Goal: Transaction & Acquisition: Purchase product/service

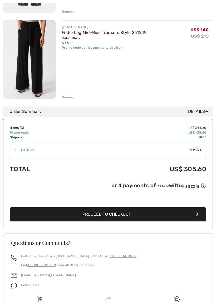
scroll to position [230, 0]
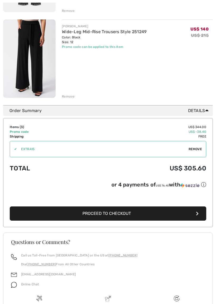
click at [114, 214] on span "Proceed to Checkout" at bounding box center [106, 213] width 48 height 5
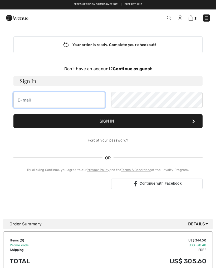
click at [22, 99] on input "email" at bounding box center [58, 100] width 91 height 16
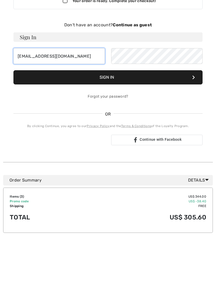
type input "ritalcerne@yahoo.com"
click at [109, 114] on button "Sign In" at bounding box center [107, 121] width 189 height 14
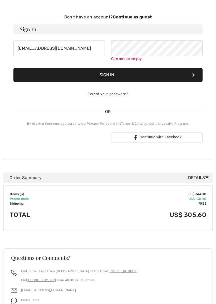
scroll to position [54, 0]
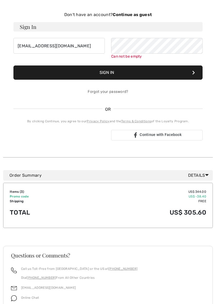
click at [61, 132] on div "Sign in with Google. Opens in new tab" at bounding box center [59, 136] width 80 height 12
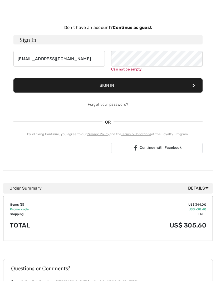
scroll to position [69, 0]
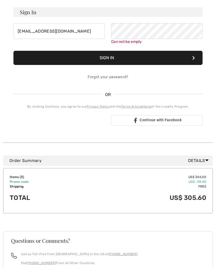
click at [204, 157] on div "Order Summary Details" at bounding box center [107, 160] width 209 height 11
click at [208, 161] on icon at bounding box center [206, 160] width 3 height 6
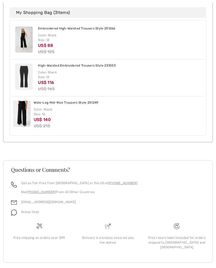
scroll to position [278, 0]
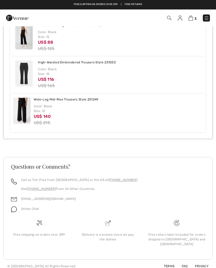
click at [178, 168] on h3 "Questions or Comments?" at bounding box center [107, 166] width 193 height 5
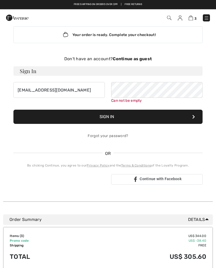
scroll to position [0, 0]
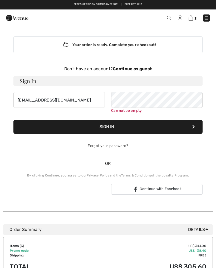
click at [135, 68] on strong "Continue as guest" at bounding box center [131, 68] width 39 height 5
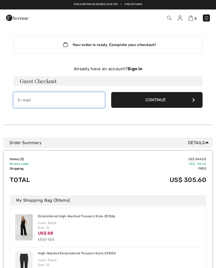
click at [18, 98] on input "email" at bounding box center [58, 100] width 91 height 16
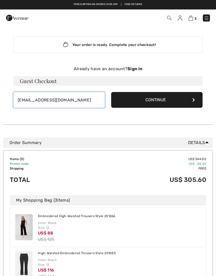
type input "ritalcerne@yahoo.com"
click at [163, 100] on button "Continue" at bounding box center [156, 100] width 91 height 16
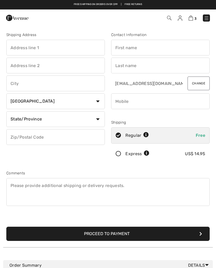
click at [14, 44] on input "text" at bounding box center [55, 48] width 98 height 16
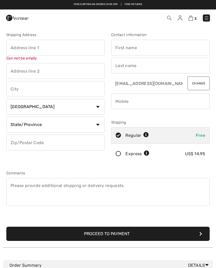
type input "8212 S Park Ave"
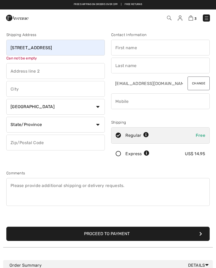
type input "Burr Ridge"
select select "US"
select select "IL"
type input "60527"
type input "Rita"
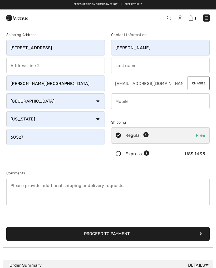
type input "Cerne"
type input "6309868095"
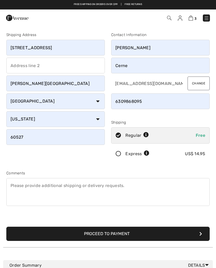
click at [111, 235] on button "Proceed to Payment" at bounding box center [107, 234] width 203 height 14
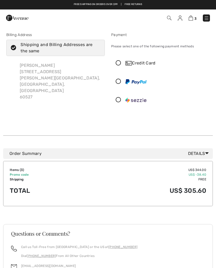
click at [119, 64] on icon at bounding box center [118, 63] width 14 height 6
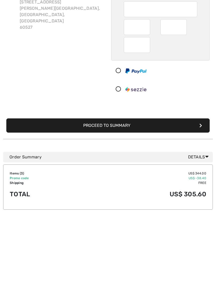
click at [108, 188] on button "Proceed to Summary" at bounding box center [107, 195] width 203 height 14
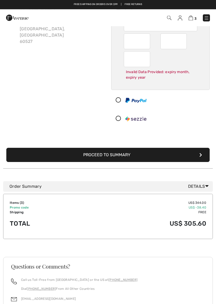
scroll to position [17, 0]
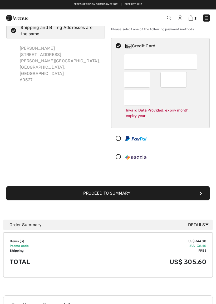
click at [163, 78] on div at bounding box center [173, 80] width 26 height 16
click at [106, 192] on button "Proceed to Summary" at bounding box center [107, 193] width 203 height 14
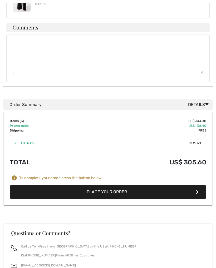
scroll to position [377, 0]
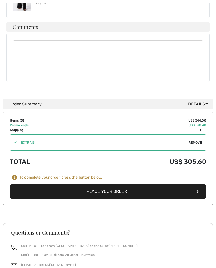
click at [104, 185] on button "Place Your Order" at bounding box center [108, 192] width 196 height 14
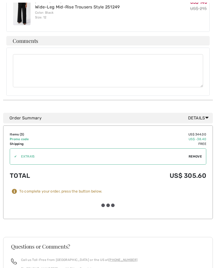
scroll to position [378, 0]
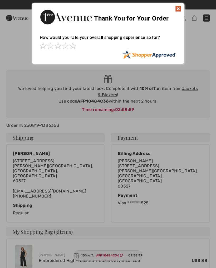
click at [178, 10] on img at bounding box center [178, 9] width 6 height 6
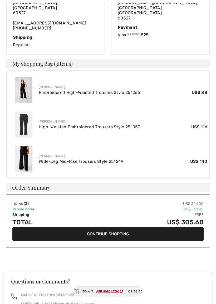
scroll to position [168, 0]
click at [112, 268] on ins "AFP10484C36" at bounding box center [107, 291] width 23 height 4
click at [104, 268] on ins "AFP10484C36" at bounding box center [107, 291] width 23 height 4
click at [139, 268] on span "02:58:50" at bounding box center [135, 291] width 14 height 5
click at [104, 268] on ins "AFP10484C36" at bounding box center [107, 291] width 23 height 4
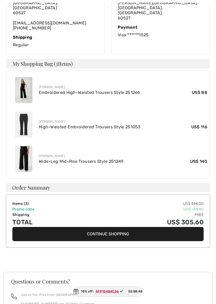
click at [83, 268] on div "10% off: AFP10484C36 02:58:48" at bounding box center [108, 291] width 70 height 10
click at [86, 268] on div "10% off: AFP10484C36 02:58:48" at bounding box center [108, 291] width 70 height 10
click at [111, 227] on button "Continue Shopping" at bounding box center [107, 234] width 191 height 14
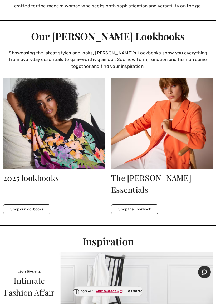
scroll to position [878, 0]
click at [172, 134] on img at bounding box center [161, 123] width 101 height 91
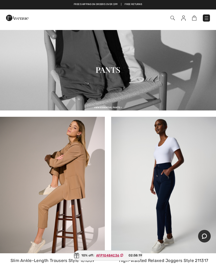
scroll to position [601, 0]
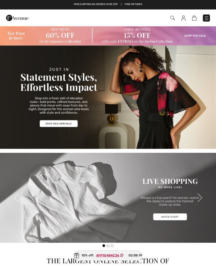
scroll to position [893, 0]
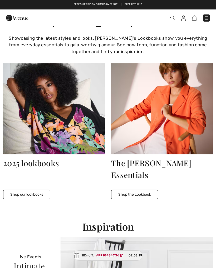
checkbox input "true"
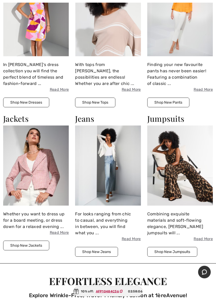
scroll to position [372, 0]
click at [44, 175] on img at bounding box center [35, 165] width 65 height 80
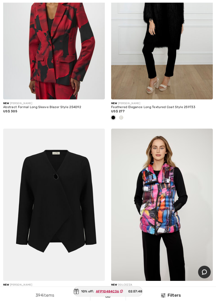
scroll to position [667, 0]
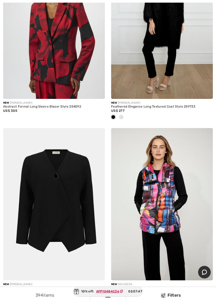
click at [66, 55] on img at bounding box center [53, 23] width 101 height 152
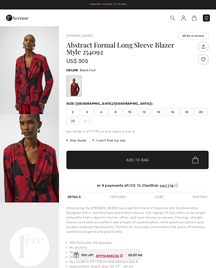
checkbox input "true"
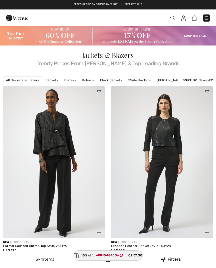
checkbox input "true"
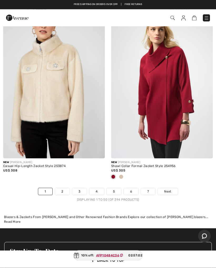
scroll to position [4471, 0]
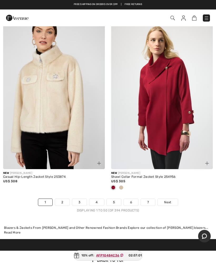
click at [168, 200] on span "Next" at bounding box center [167, 202] width 7 height 5
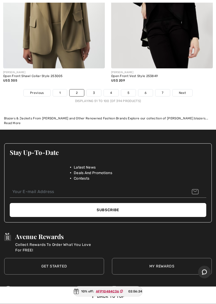
scroll to position [4598, 0]
click at [187, 90] on link "Next" at bounding box center [182, 92] width 20 height 7
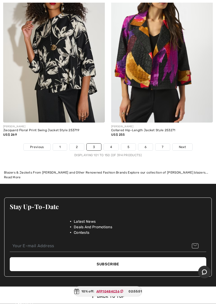
scroll to position [4500, 0]
click at [184, 144] on link "Next" at bounding box center [182, 147] width 20 height 7
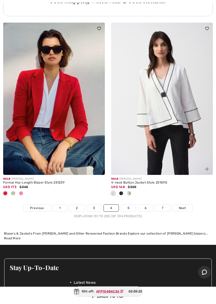
scroll to position [4500, 0]
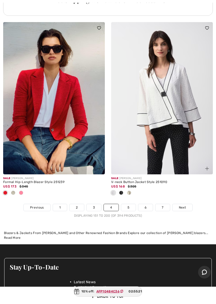
click at [184, 205] on span "Next" at bounding box center [181, 207] width 7 height 5
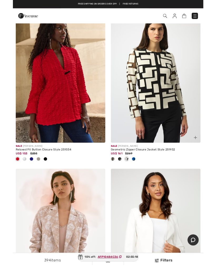
scroll to position [76, 0]
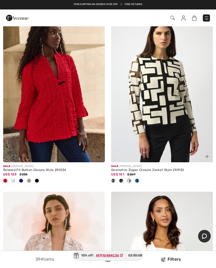
click at [51, 116] on img at bounding box center [53, 86] width 101 height 152
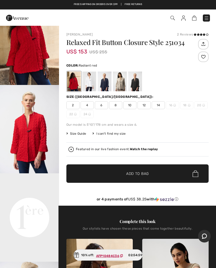
scroll to position [30, 0]
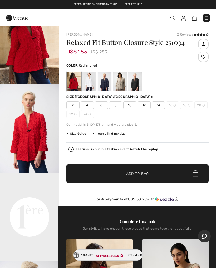
click at [31, 202] on video "Your browser does not support the video tag." at bounding box center [29, 187] width 59 height 29
click at [35, 202] on video "Your browser does not support the video tag." at bounding box center [29, 187] width 59 height 29
click at [76, 135] on span "Size Guide" at bounding box center [76, 133] width 20 height 5
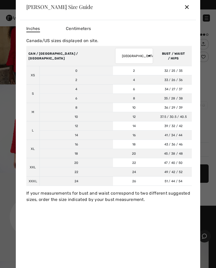
click at [35, 145] on td "XL" at bounding box center [32, 149] width 13 height 18
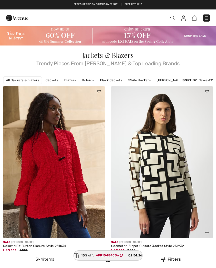
checkbox input "true"
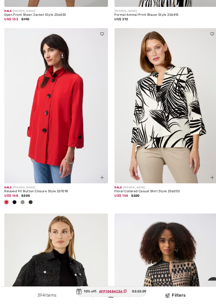
scroll to position [1325, 0]
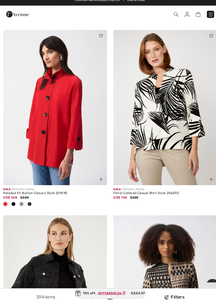
click at [56, 113] on img at bounding box center [53, 109] width 101 height 152
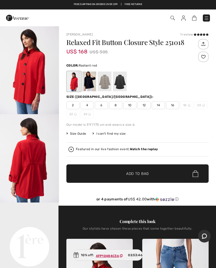
click at [23, 74] on img "1 / 5" at bounding box center [29, 70] width 59 height 88
click at [144, 105] on span "12" at bounding box center [143, 105] width 13 height 8
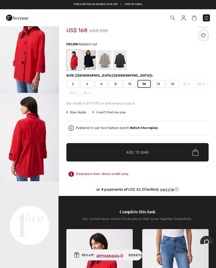
scroll to position [21, 0]
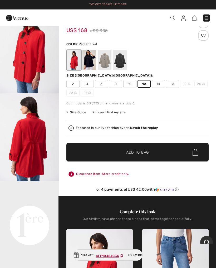
click at [194, 153] on img at bounding box center [195, 152] width 6 height 7
click at [140, 149] on span "✔ Added to Bag Add to Bag" at bounding box center [137, 152] width 142 height 18
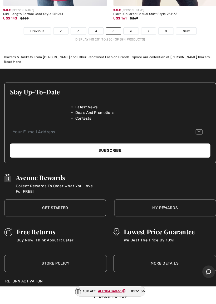
scroll to position [4681, 0]
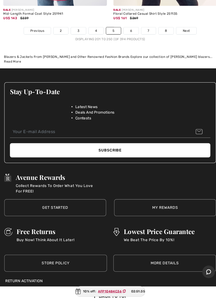
click at [129, 33] on link "6" at bounding box center [128, 36] width 14 height 7
click at [130, 33] on link "6" at bounding box center [128, 36] width 14 height 7
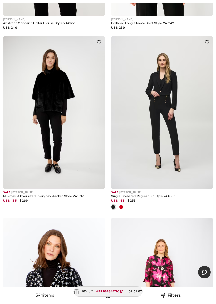
scroll to position [2928, 0]
click at [53, 99] on img at bounding box center [53, 112] width 101 height 152
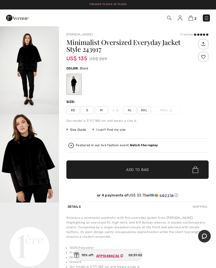
click at [30, 66] on img "1 / 4" at bounding box center [29, 70] width 59 height 88
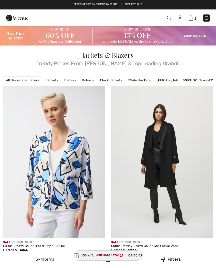
checkbox input "true"
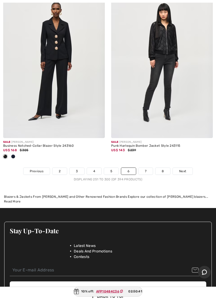
scroll to position [4503, 0]
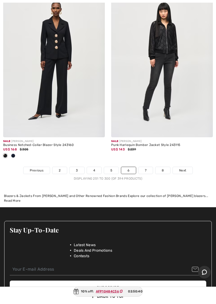
click at [148, 167] on link "7" at bounding box center [145, 170] width 14 height 7
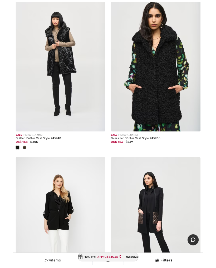
scroll to position [1863, 0]
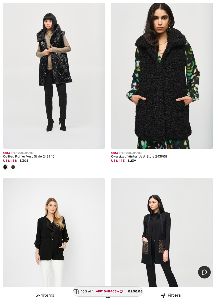
click at [49, 63] on img at bounding box center [53, 73] width 101 height 152
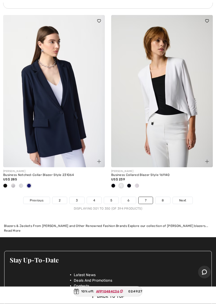
scroll to position [4490, 0]
click at [166, 197] on link "8" at bounding box center [162, 200] width 15 height 7
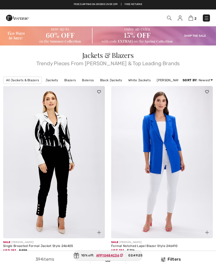
checkbox input "true"
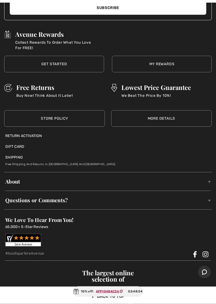
scroll to position [4219, 0]
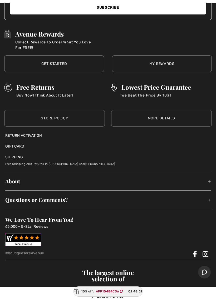
click at [111, 268] on ins "AFP10484C36" at bounding box center [107, 291] width 23 height 4
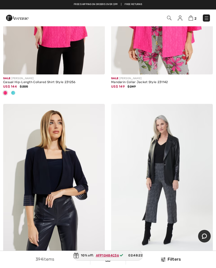
scroll to position [3645, 0]
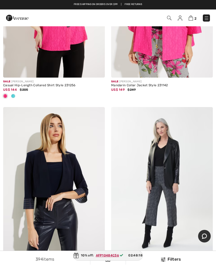
click at [195, 17] on span "2" at bounding box center [195, 19] width 2 height 4
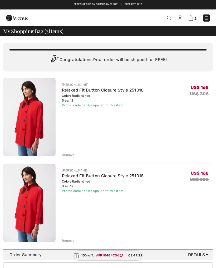
click at [97, 104] on div "Promo code can be applied to this item" at bounding box center [103, 105] width 82 height 5
click at [97, 195] on div "JOSEPH RIBKOFF Relaxed Fit Button Closure Style 251018 Color: Radiant red Size:…" at bounding box center [137, 202] width 151 height 79
click at [192, 19] on img at bounding box center [190, 18] width 4 height 5
click at [195, 17] on span "2" at bounding box center [195, 19] width 2 height 4
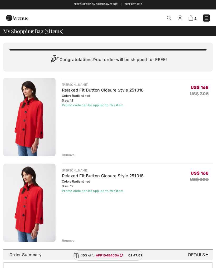
click at [190, 20] on img at bounding box center [190, 18] width 4 height 5
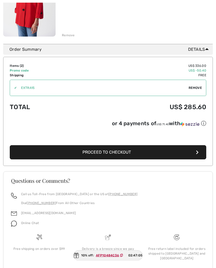
scroll to position [205, 0]
click at [116, 155] on span "Proceed to Checkout" at bounding box center [106, 152] width 48 height 5
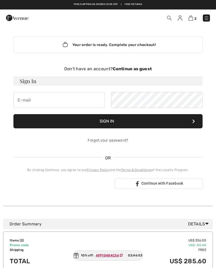
click at [137, 70] on strong "Continue as guest" at bounding box center [131, 68] width 39 height 5
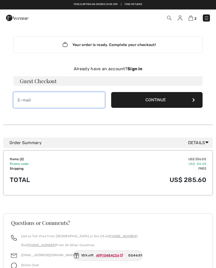
click at [26, 101] on input "email" at bounding box center [58, 100] width 91 height 16
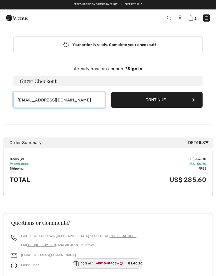
type input "ritalcerne@yahoo.com"
click at [155, 99] on button "Continue" at bounding box center [156, 100] width 91 height 16
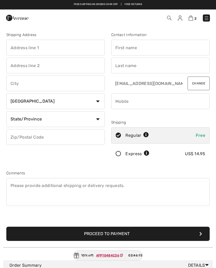
click at [107, 231] on button "Proceed to Payment" at bounding box center [107, 234] width 203 height 14
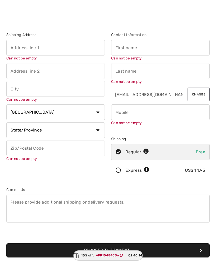
scroll to position [2, 0]
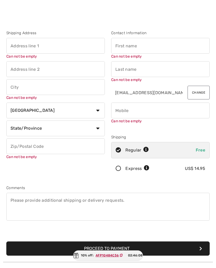
click at [117, 42] on input "text" at bounding box center [160, 46] width 98 height 16
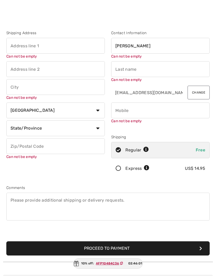
type input "Rita"
click at [123, 65] on input "text" at bounding box center [160, 69] width 98 height 16
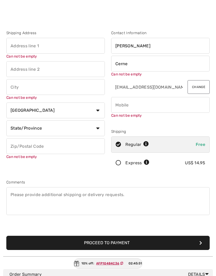
type input "Cerne"
click at [16, 43] on input "text" at bounding box center [55, 46] width 98 height 16
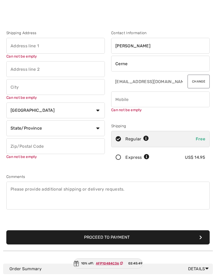
type input "8212 S Park Ave"
type input "Burr Ridge"
select select "US"
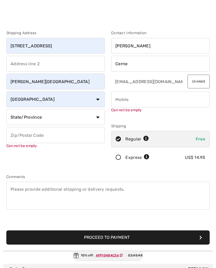
select select "IL"
type input "60527"
type input "6309868095"
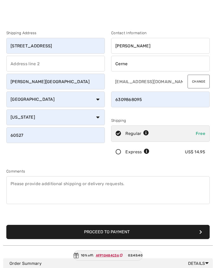
click at [110, 231] on button "Proceed to Payment" at bounding box center [107, 232] width 203 height 14
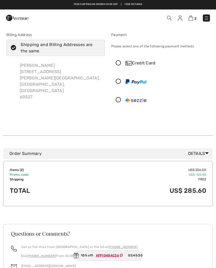
click at [116, 64] on icon at bounding box center [118, 63] width 14 height 6
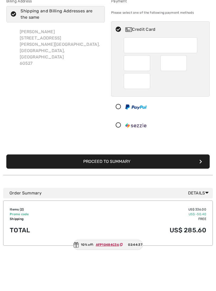
click at [103, 188] on button "Proceed to Summary" at bounding box center [107, 195] width 203 height 14
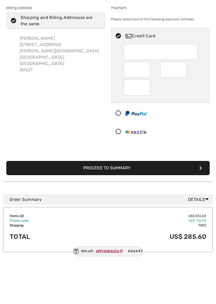
scroll to position [34, 0]
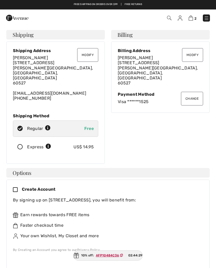
click at [107, 254] on ins "AFP10484C36" at bounding box center [107, 255] width 23 height 4
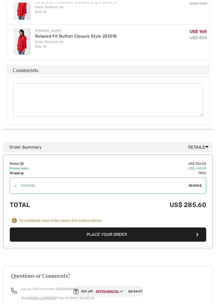
scroll to position [300, 0]
click at [110, 227] on button "Place Your Order" at bounding box center [108, 234] width 196 height 14
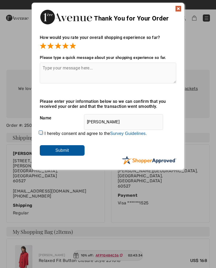
click at [66, 147] on input "Submit" at bounding box center [62, 150] width 45 height 11
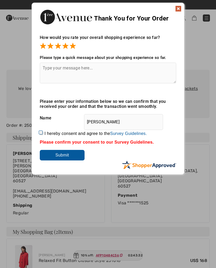
click at [61, 160] on input "Submit" at bounding box center [62, 155] width 45 height 11
click at [64, 157] on input "Submit" at bounding box center [62, 155] width 45 height 11
click at [68, 155] on input "Submit" at bounding box center [62, 155] width 45 height 11
click at [52, 70] on textarea at bounding box center [108, 73] width 136 height 21
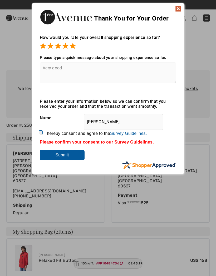
type textarea "Very good"
click at [65, 155] on input "Submit" at bounding box center [62, 155] width 45 height 11
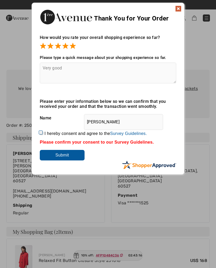
click at [98, 118] on input "Rita Cerne" at bounding box center [123, 122] width 79 height 16
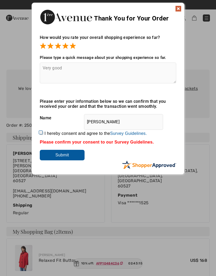
click at [205, 151] on div "Sorry! Something went wrong. Close Thank You for Your Order How would you rate …" at bounding box center [108, 88] width 216 height 177
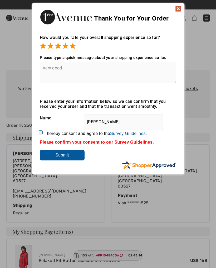
click at [55, 156] on input "Submit" at bounding box center [62, 155] width 45 height 11
click at [63, 154] on input "Submit" at bounding box center [62, 155] width 45 height 11
click at [180, 6] on img at bounding box center [178, 9] width 6 height 6
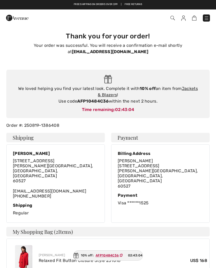
click at [145, 91] on div "We loved helping you find your latest look. Complete it with 10% off an item fr…" at bounding box center [108, 94] width 192 height 19
click at [100, 103] on strong "AFP10484C36" at bounding box center [92, 101] width 31 height 5
click at [91, 108] on div "Time remaining: 02:43:03" at bounding box center [108, 109] width 192 height 6
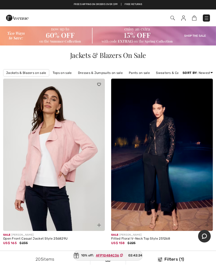
click at [187, 196] on img at bounding box center [161, 155] width 101 height 152
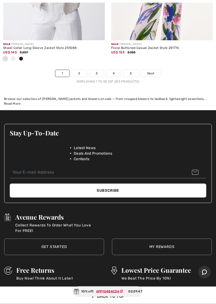
scroll to position [4671, 0]
click at [153, 71] on span "Next" at bounding box center [150, 73] width 7 height 5
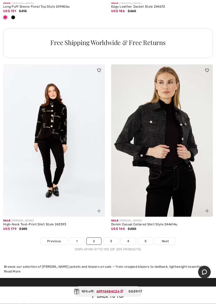
scroll to position [4416, 0]
click at [166, 238] on link "Next" at bounding box center [165, 241] width 20 height 7
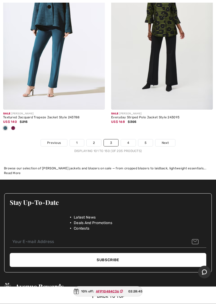
scroll to position [4518, 0]
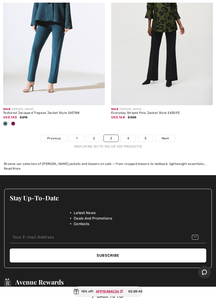
click at [165, 136] on span "Next" at bounding box center [164, 138] width 7 height 5
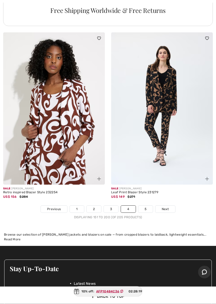
scroll to position [4465, 0]
click at [150, 206] on link "5" at bounding box center [145, 209] width 14 height 7
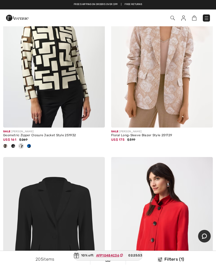
scroll to position [3630, 0]
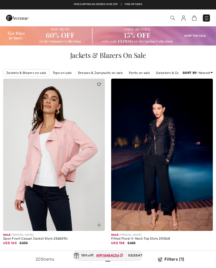
checkbox input "true"
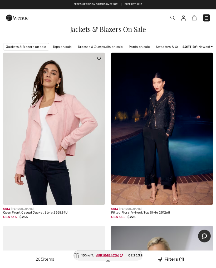
scroll to position [23, 0]
